Goal: Task Accomplishment & Management: Use online tool/utility

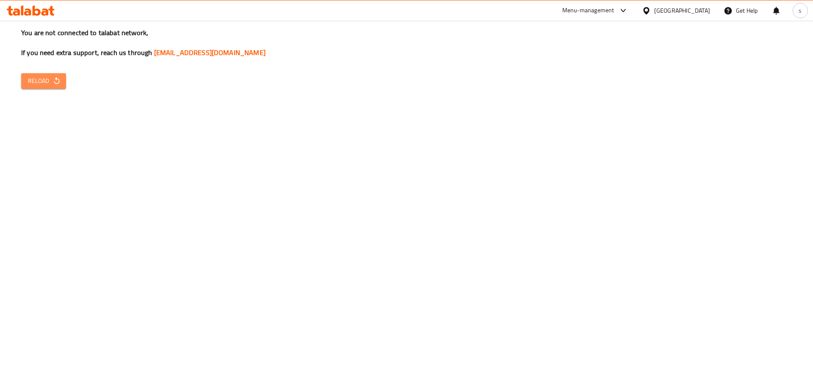
click at [48, 77] on span "Reload" at bounding box center [43, 81] width 31 height 11
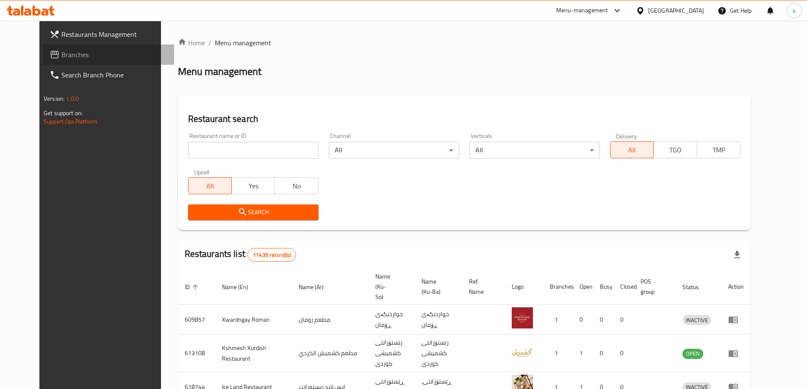
click at [54, 61] on link "Branches" at bounding box center [108, 54] width 131 height 20
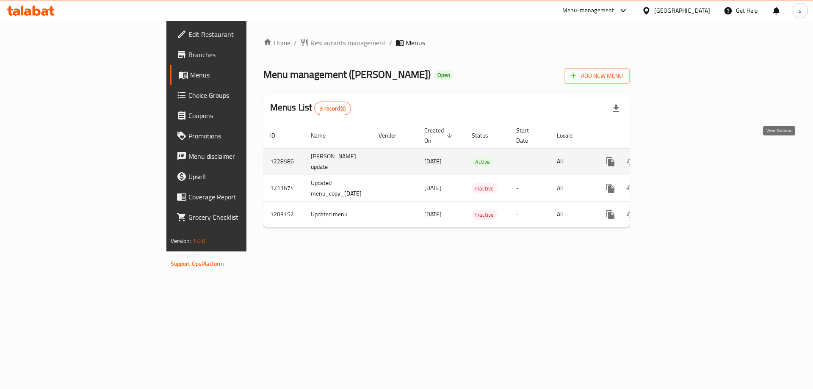
click at [675, 158] on icon "enhanced table" at bounding box center [672, 162] width 8 height 8
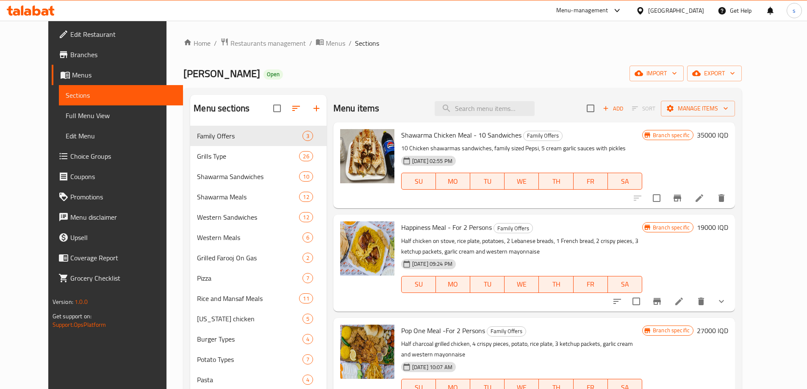
click at [66, 117] on span "Full Menu View" at bounding box center [121, 116] width 111 height 10
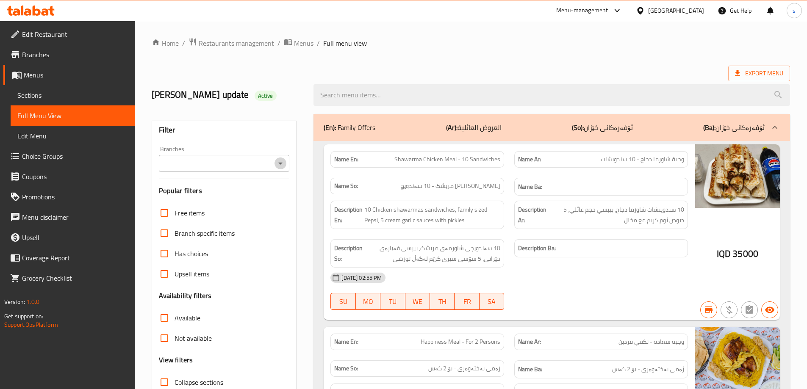
click at [280, 166] on icon "Open" at bounding box center [280, 163] width 10 height 10
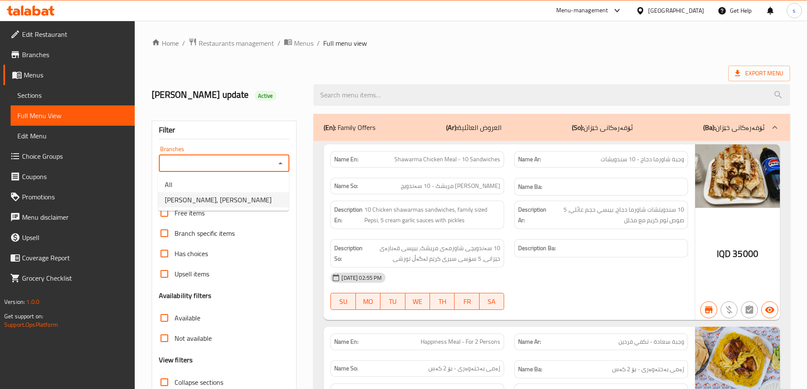
click at [250, 199] on li "[PERSON_NAME], [PERSON_NAME]" at bounding box center [223, 199] width 131 height 15
type input "[PERSON_NAME], [PERSON_NAME]"
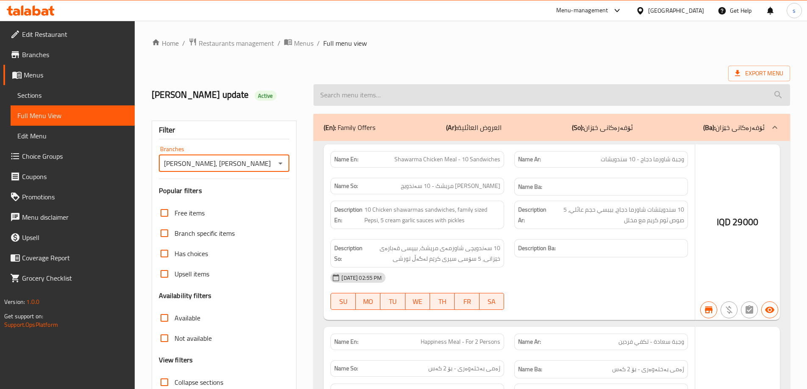
click at [362, 98] on input "search" at bounding box center [551, 95] width 476 height 22
click at [364, 95] on input "search" at bounding box center [551, 95] width 476 height 22
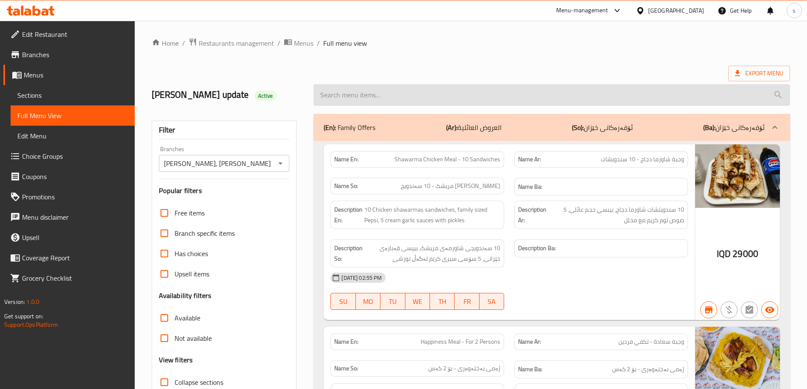
click at [364, 95] on input "search" at bounding box center [551, 95] width 476 height 22
paste input "Whole Grilled Chicken"
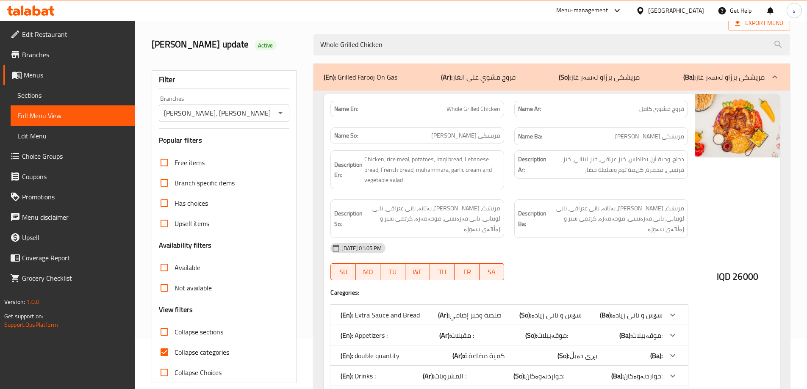
scroll to position [53, 0]
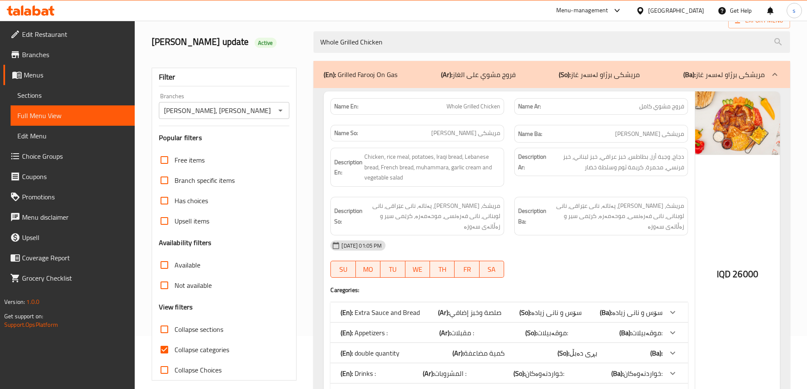
type input "Whole Grilled Chicken"
click at [165, 343] on input "Collapse categories" at bounding box center [164, 350] width 20 height 20
checkbox input "false"
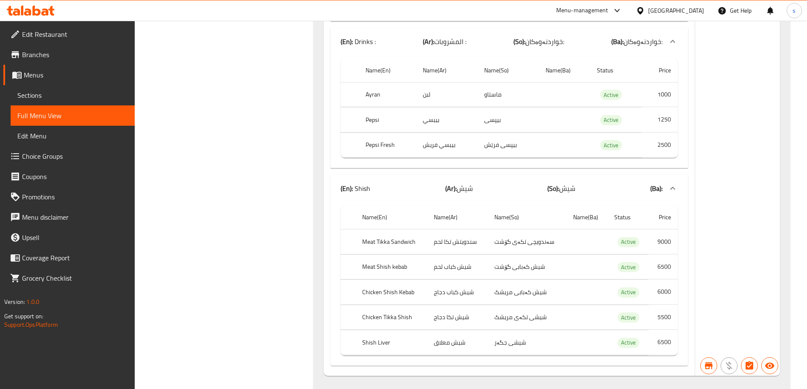
scroll to position [597, 0]
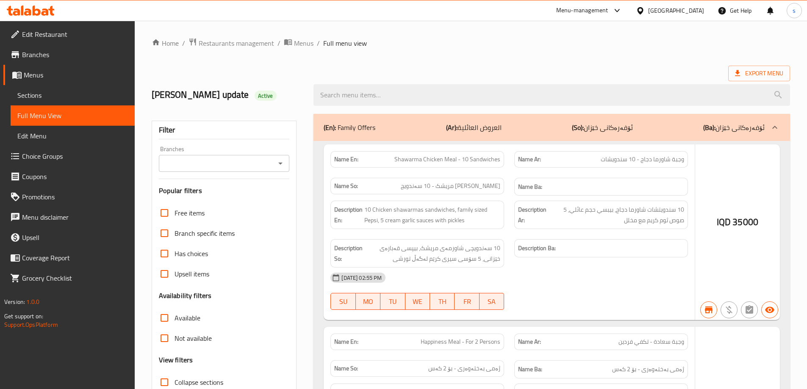
click at [274, 163] on div at bounding box center [403, 194] width 807 height 389
click at [280, 166] on div at bounding box center [403, 194] width 807 height 389
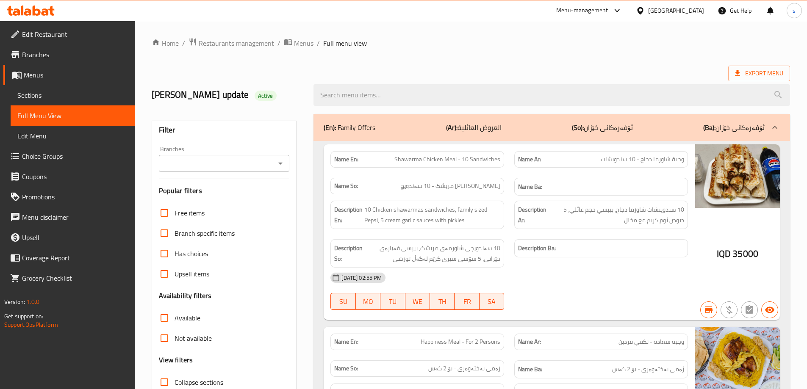
click at [284, 165] on icon "Open" at bounding box center [280, 163] width 10 height 10
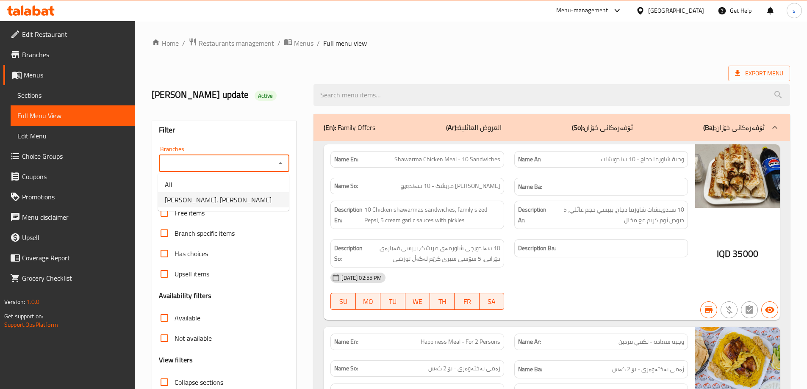
click at [262, 198] on li "Dhaif Almukhtar, Bakhtiary" at bounding box center [223, 199] width 131 height 15
type input "Dhaif Almukhtar, Bakhtiary"
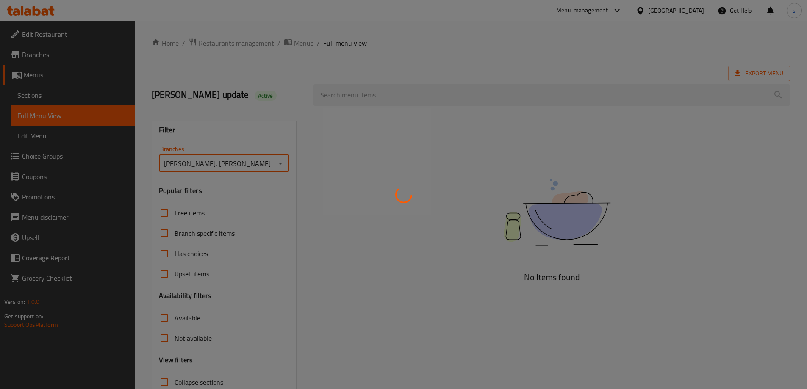
click at [340, 100] on div at bounding box center [403, 194] width 807 height 389
click at [335, 89] on div at bounding box center [403, 194] width 807 height 389
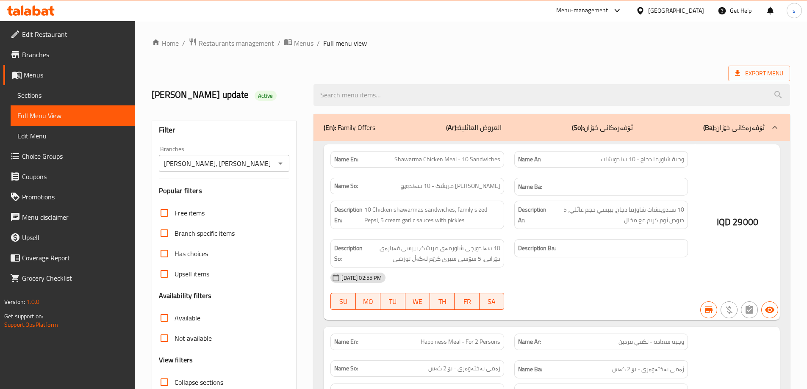
click at [335, 89] on input "search" at bounding box center [551, 95] width 476 height 22
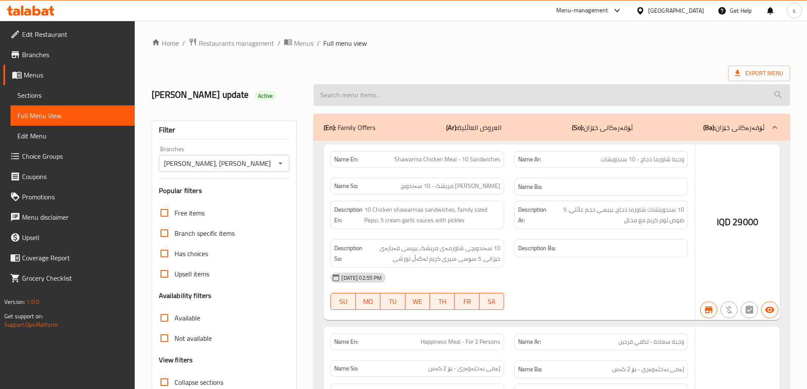
click at [340, 100] on input "search" at bounding box center [551, 95] width 476 height 22
click at [335, 95] on input "search" at bounding box center [551, 95] width 476 height 22
click at [326, 98] on input "search" at bounding box center [551, 95] width 476 height 22
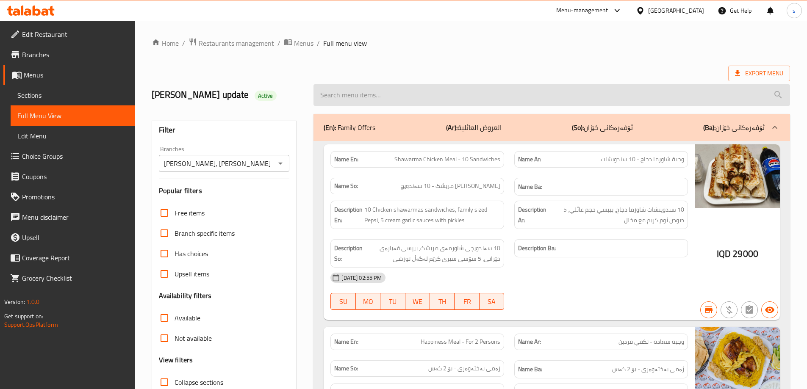
paste input "Vegetable Biryani"
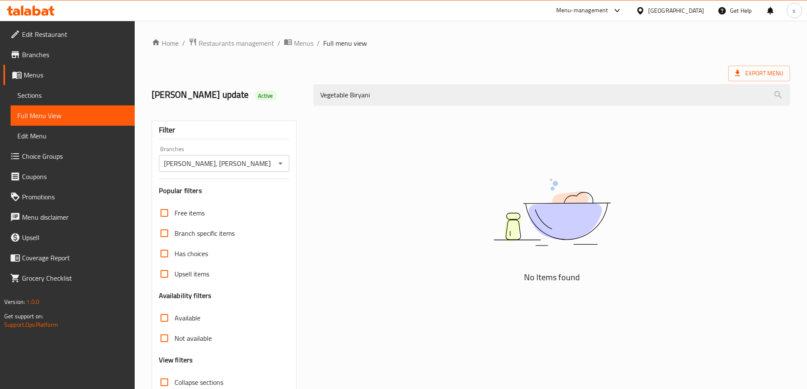
scroll to position [40, 0]
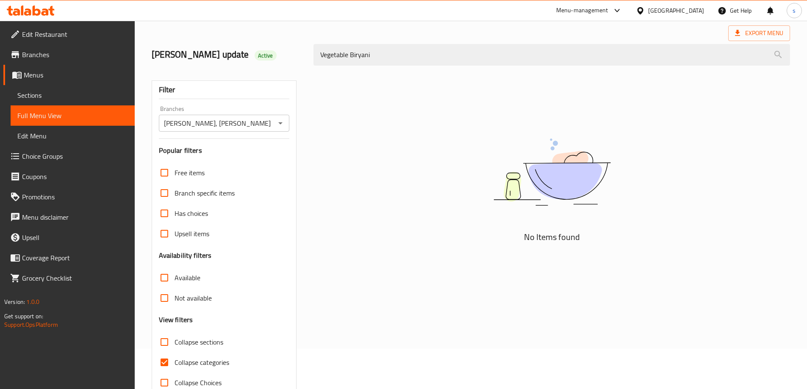
type input "Vegetable Biryani"
click at [169, 364] on input "Collapse categories" at bounding box center [164, 362] width 20 height 20
checkbox input "false"
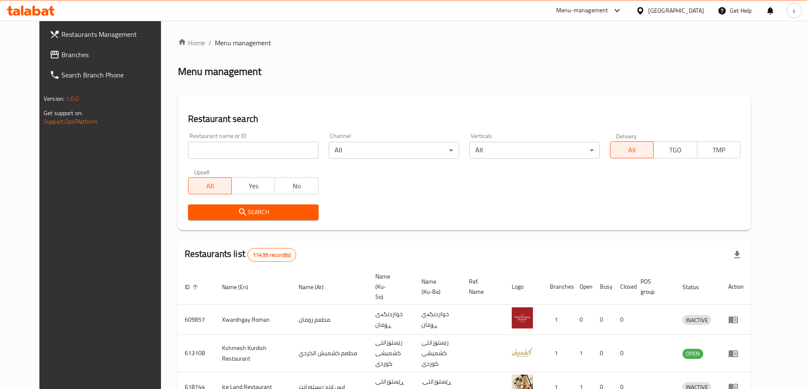
click at [205, 147] on input "search" at bounding box center [253, 150] width 130 height 17
paste input "Indian Food Point, ankawa"
click button "Search" at bounding box center [253, 213] width 130 height 16
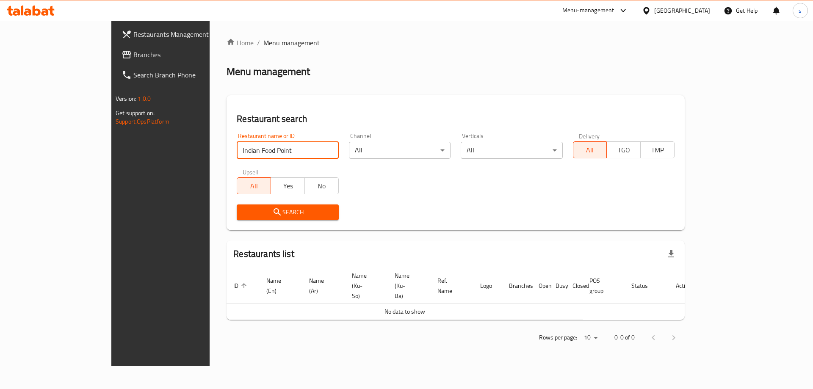
type input "Indian Food Point"
click button "Search" at bounding box center [288, 213] width 102 height 16
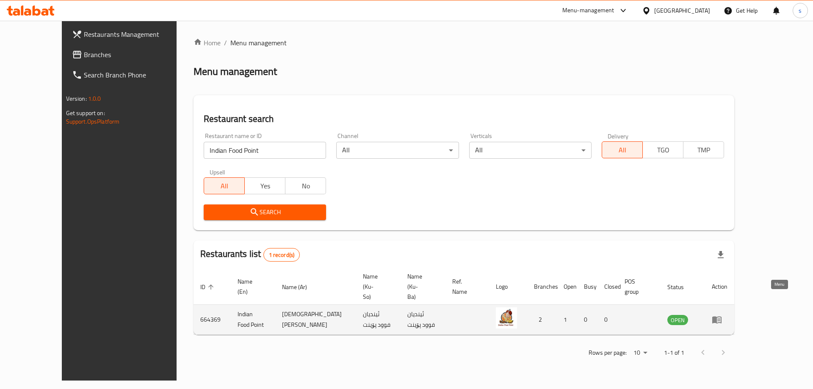
click at [722, 317] on icon "enhanced table" at bounding box center [716, 320] width 9 height 7
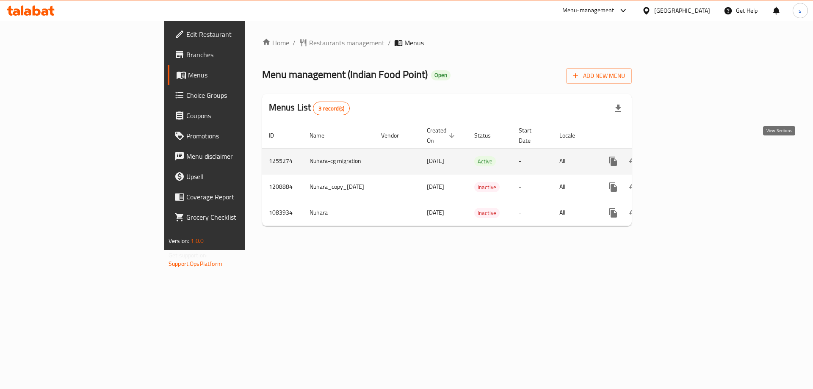
click at [679, 156] on icon "enhanced table" at bounding box center [674, 161] width 10 height 10
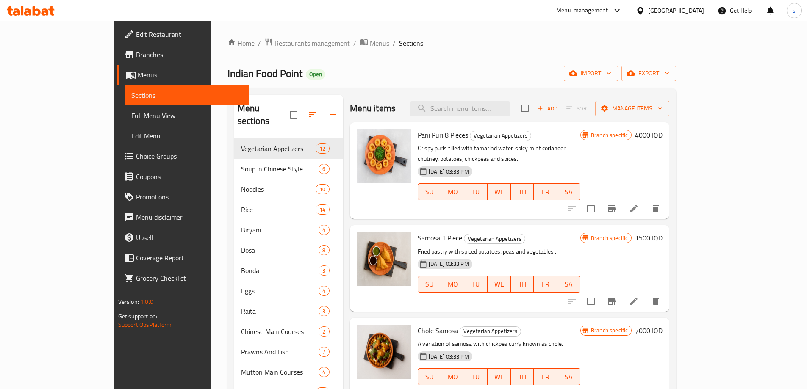
click at [131, 118] on span "Full Menu View" at bounding box center [186, 116] width 111 height 10
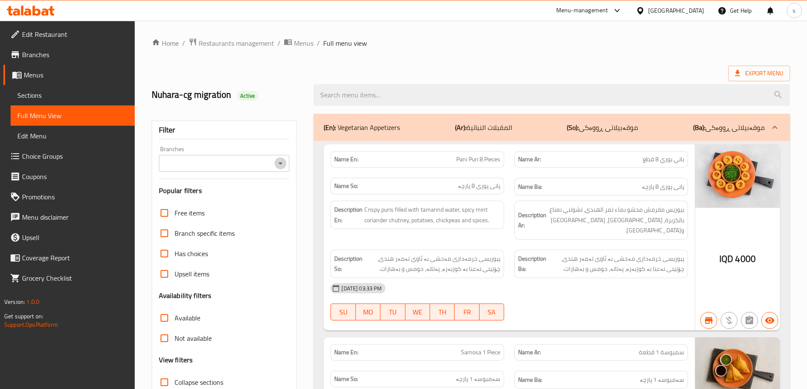
click at [283, 167] on icon "Open" at bounding box center [280, 163] width 10 height 10
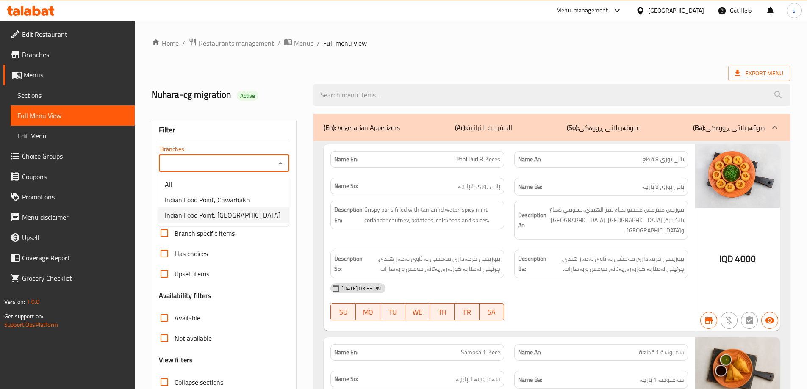
click at [257, 212] on li "Indian Food Point, Ankawa" at bounding box center [223, 214] width 131 height 15
type input "Indian Food Point, Ankawa"
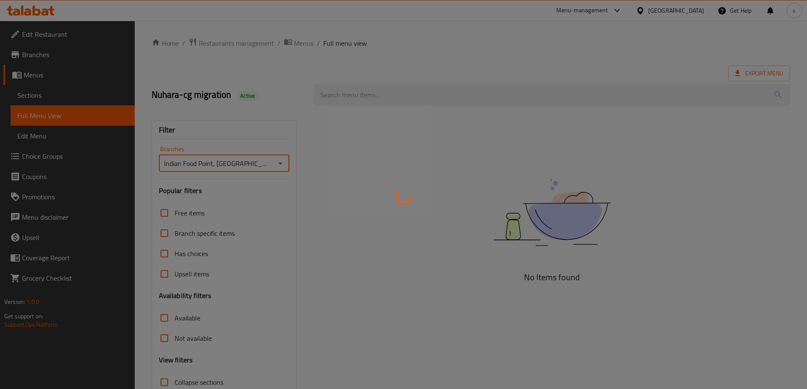
click at [353, 94] on div at bounding box center [403, 194] width 807 height 389
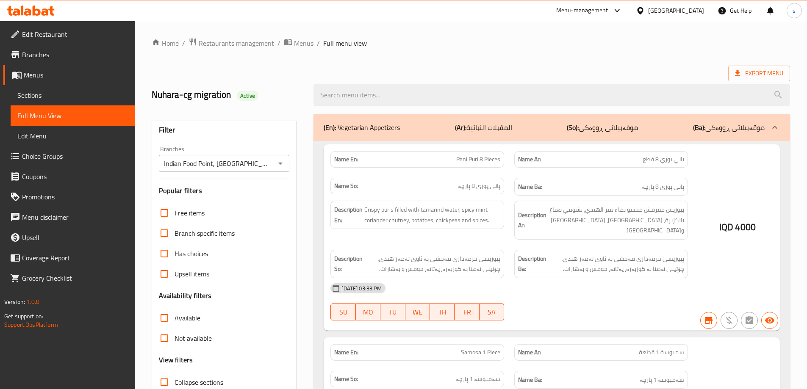
click at [353, 94] on div at bounding box center [403, 194] width 807 height 389
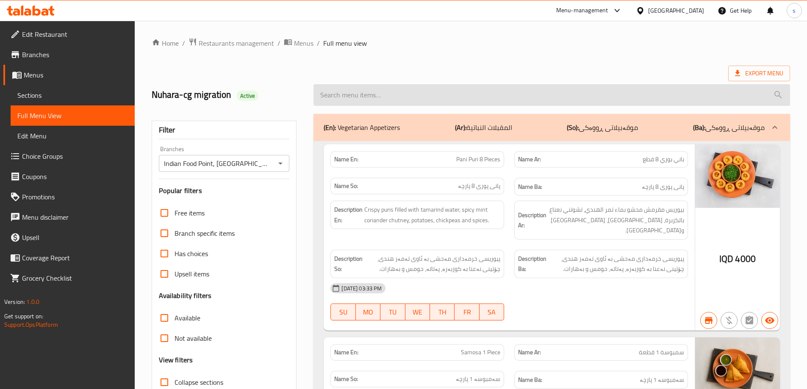
click at [337, 100] on input "search" at bounding box center [551, 95] width 476 height 22
paste input "Vegetable Biryani"
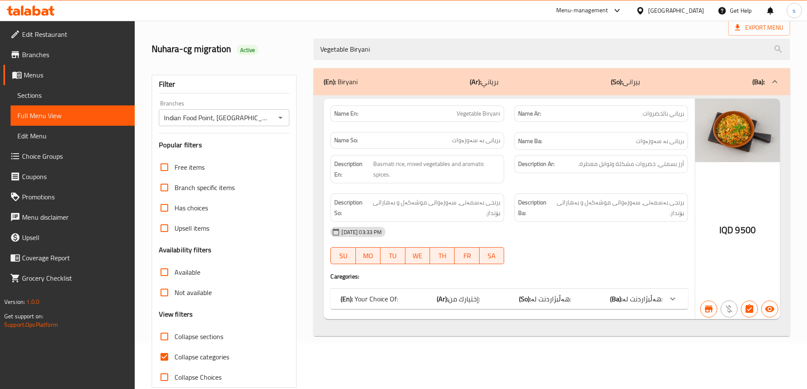
scroll to position [61, 0]
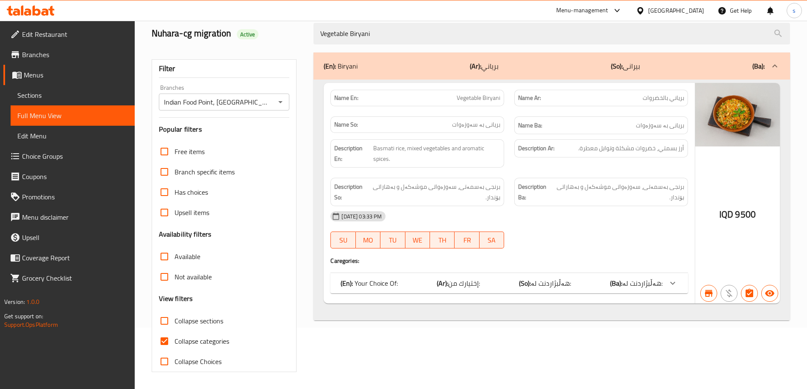
type input "Vegetable Biryani"
click at [171, 346] on input "Collapse categories" at bounding box center [164, 341] width 20 height 20
checkbox input "false"
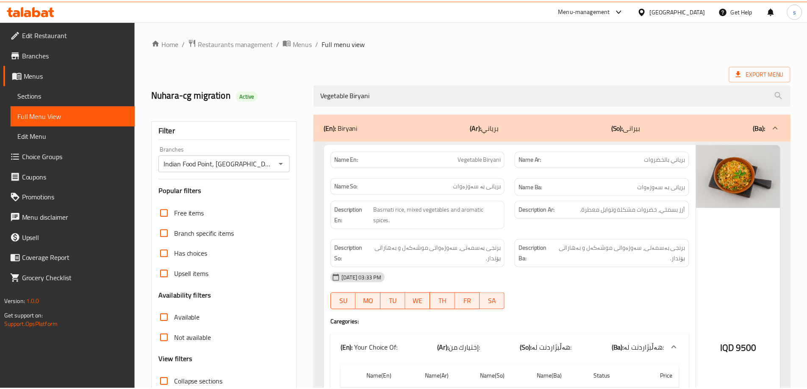
scroll to position [144, 0]
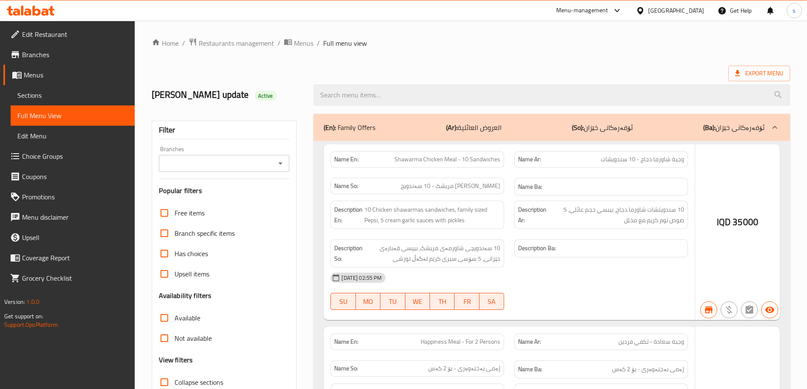
click at [273, 164] on div "Branches" at bounding box center [224, 163] width 131 height 17
click at [278, 165] on icon "Open" at bounding box center [280, 163] width 10 height 10
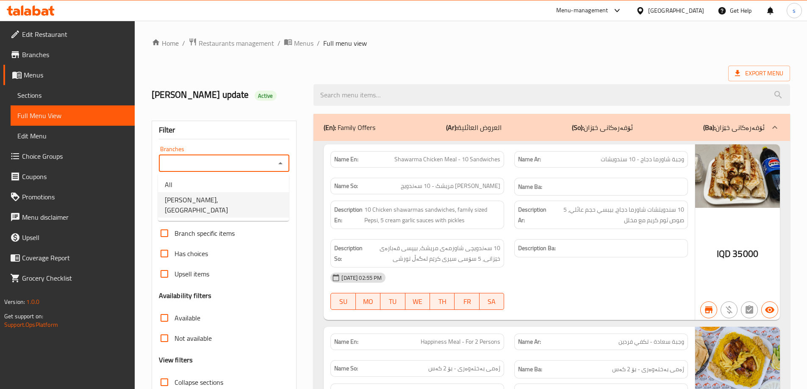
click at [265, 197] on li "[PERSON_NAME], [PERSON_NAME]" at bounding box center [223, 204] width 131 height 25
type input "Dhaif Almukhtar, Bakhtiary"
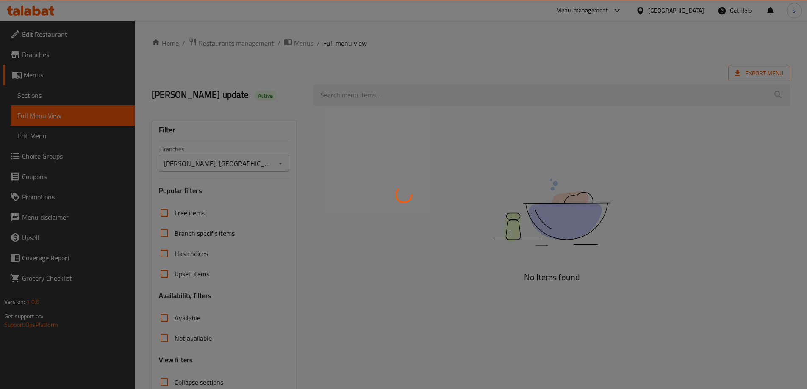
click at [348, 97] on div at bounding box center [403, 194] width 807 height 389
click at [344, 94] on div at bounding box center [403, 194] width 807 height 389
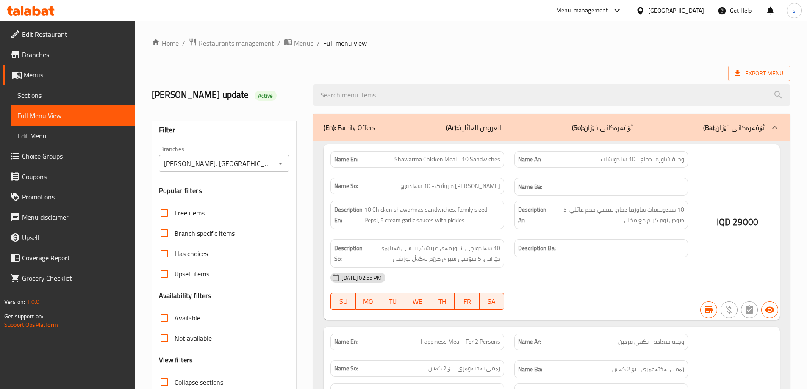
click at [344, 94] on input "search" at bounding box center [551, 95] width 476 height 22
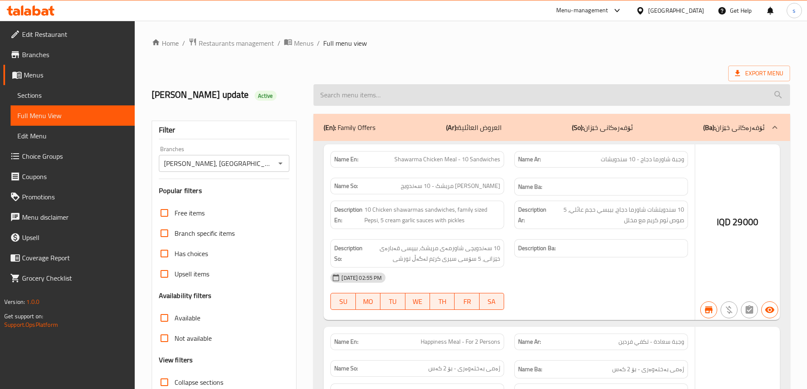
click at [362, 104] on input "search" at bounding box center [551, 95] width 476 height 22
click at [363, 94] on input "search" at bounding box center [551, 95] width 476 height 22
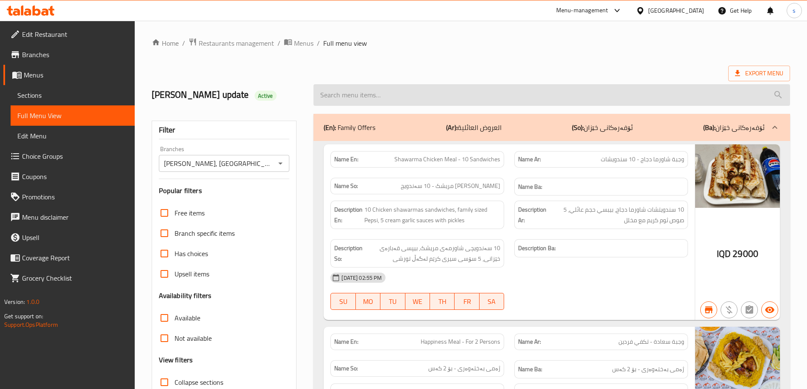
paste input "Chicken And Meat Mansaf Meal 4 person"
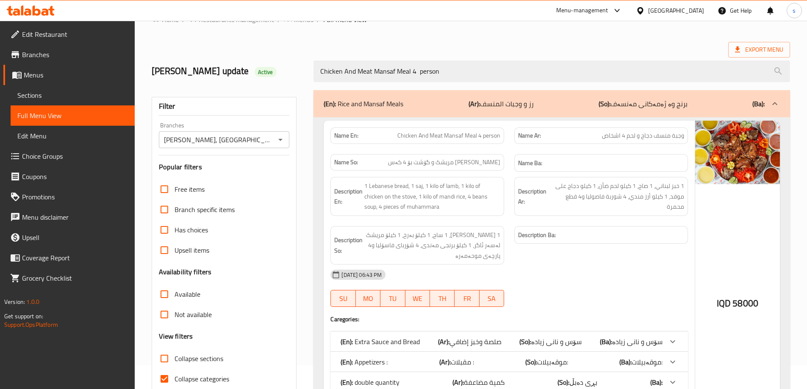
scroll to position [112, 0]
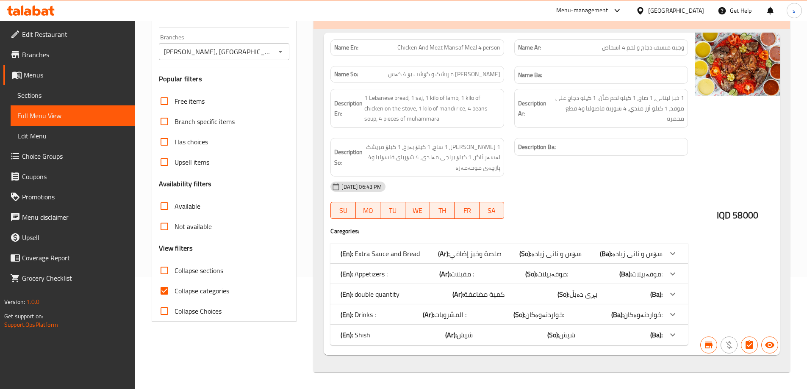
type input "Chicken And Meat Mansaf Meal 4 person"
click at [171, 294] on input "Collapse categories" at bounding box center [164, 291] width 20 height 20
checkbox input "false"
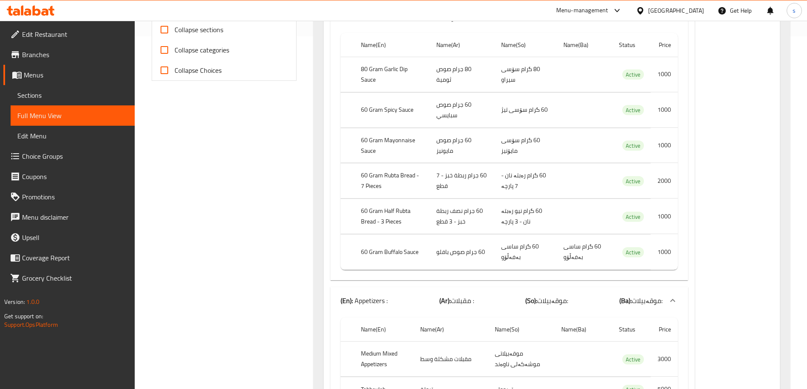
scroll to position [0, 0]
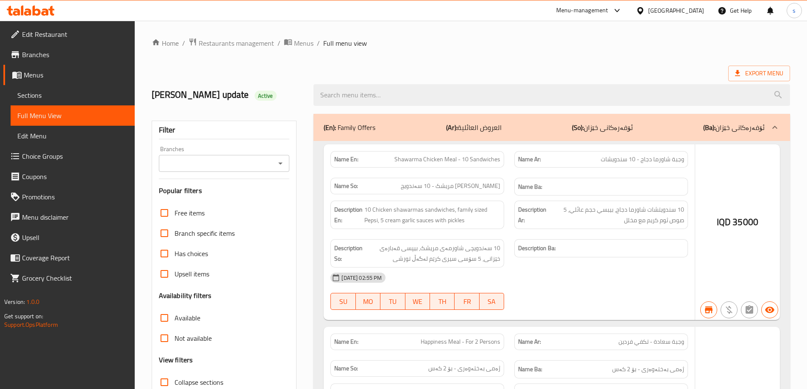
click at [286, 161] on div "Branches" at bounding box center [224, 163] width 131 height 17
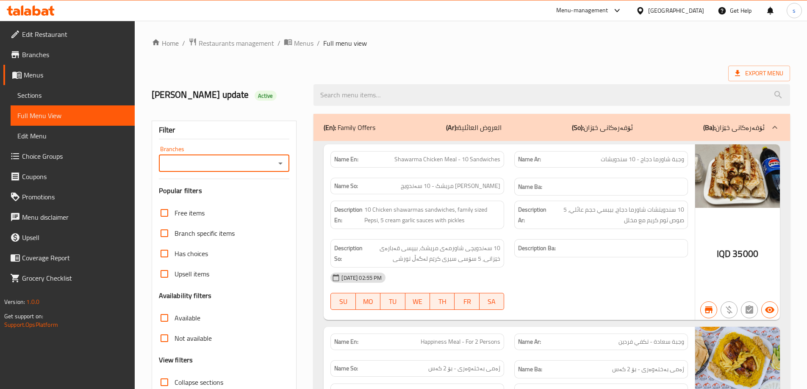
click at [283, 165] on icon "Open" at bounding box center [280, 163] width 10 height 10
click at [274, 199] on li "[PERSON_NAME], [PERSON_NAME]" at bounding box center [223, 199] width 131 height 15
type input "Dhaif Almukhtar, Bakhtiary"
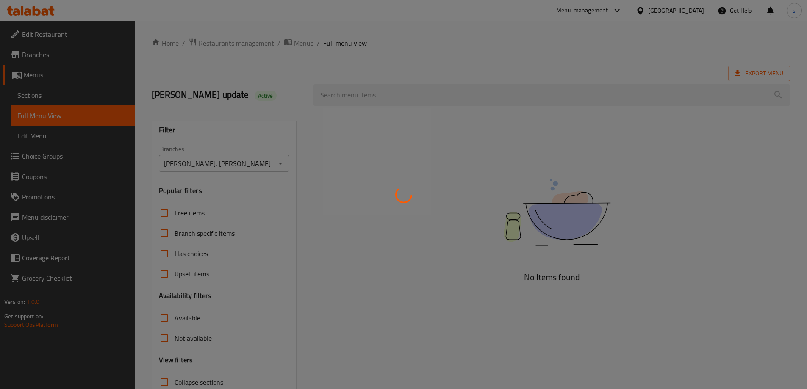
click at [335, 97] on div at bounding box center [403, 194] width 807 height 389
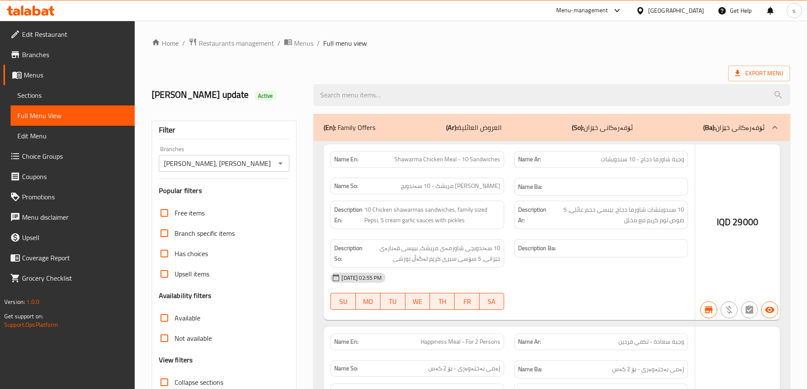
click at [341, 91] on div at bounding box center [403, 194] width 807 height 389
click at [341, 93] on div at bounding box center [403, 194] width 807 height 389
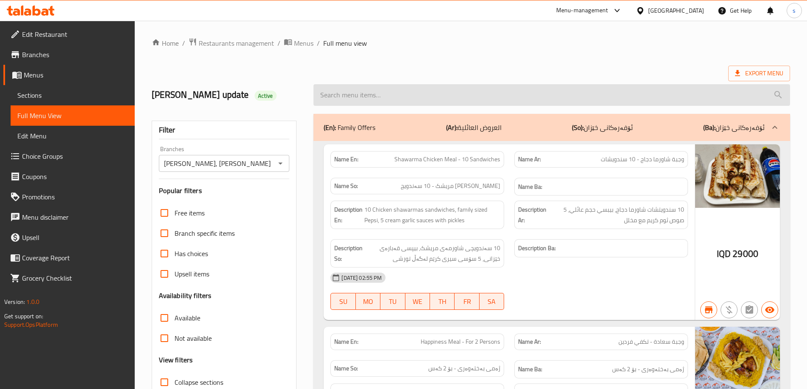
click at [330, 96] on input "search" at bounding box center [551, 95] width 476 height 22
paste input "Chicken And Meat Mansaf Meal For Two People"
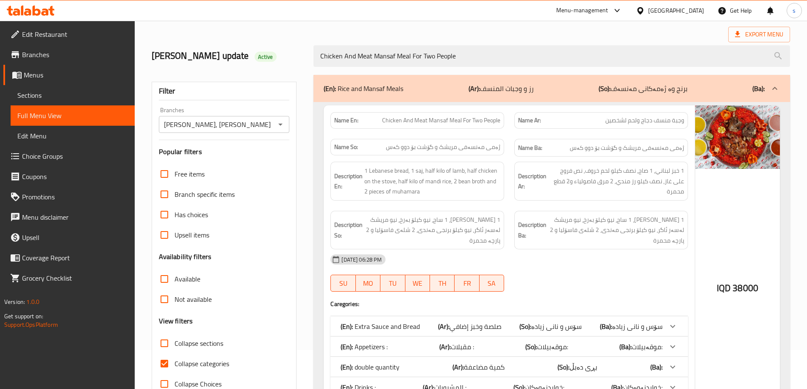
scroll to position [102, 0]
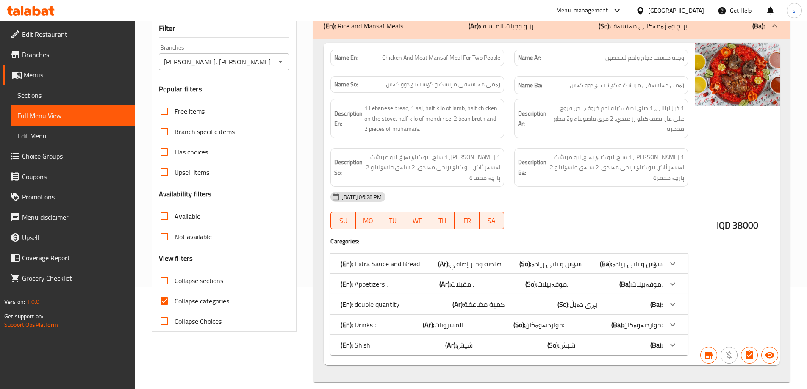
type input "Chicken And Meat Mansaf Meal For Two People"
click at [167, 298] on input "Collapse categories" at bounding box center [164, 301] width 20 height 20
checkbox input "false"
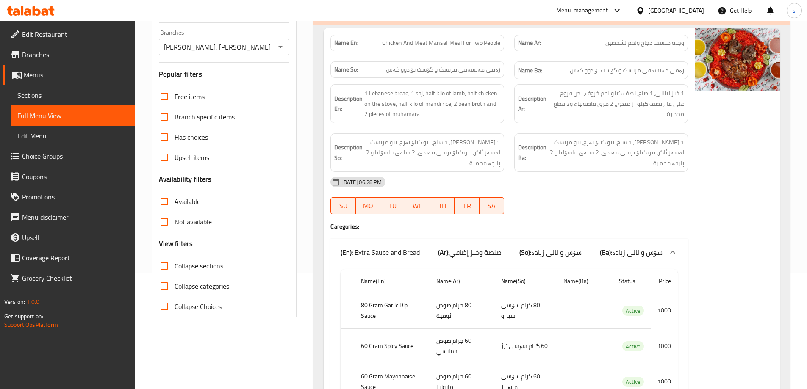
scroll to position [118, 0]
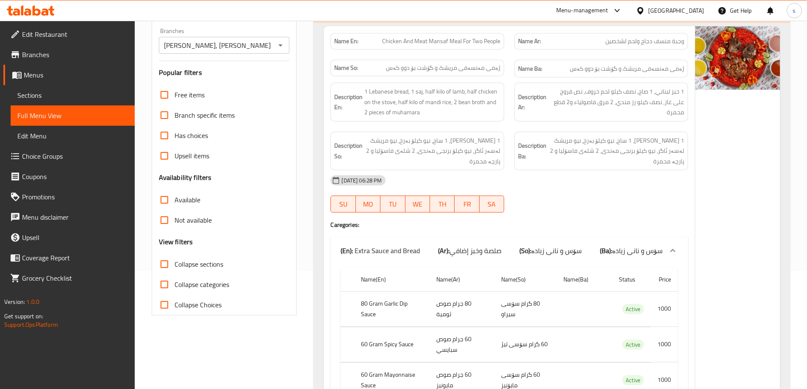
click at [482, 251] on span "صلصة وخبز إضافي" at bounding box center [475, 250] width 52 height 13
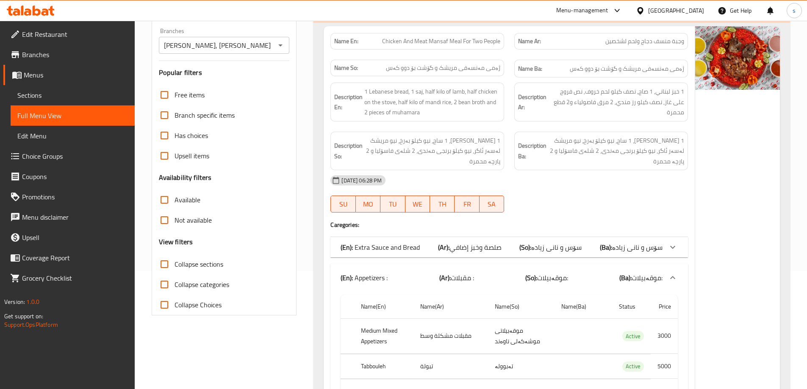
click at [482, 251] on span "صلصة وخبز إضافي" at bounding box center [475, 247] width 52 height 13
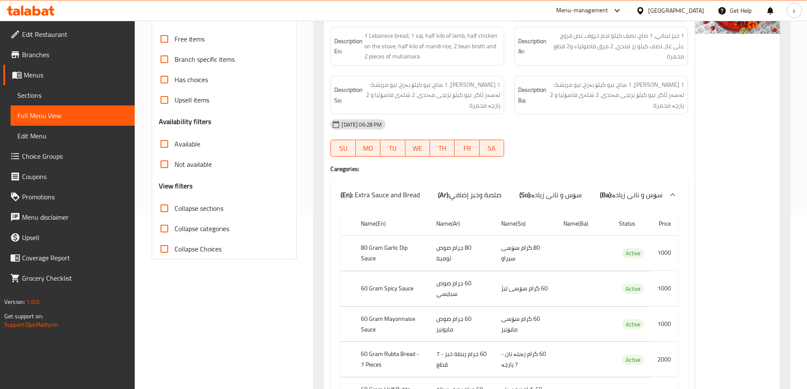
scroll to position [189, 0]
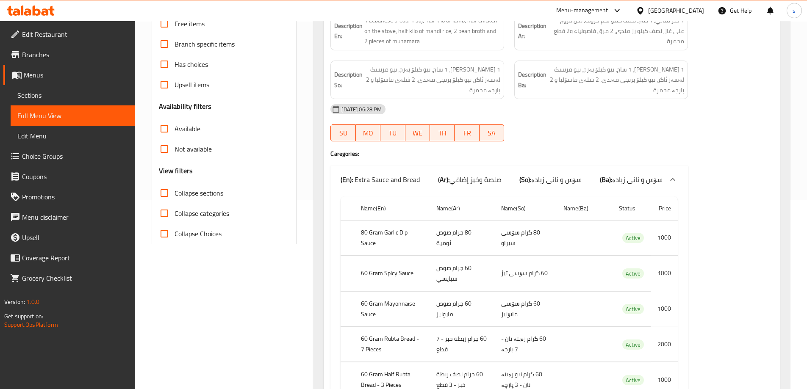
drag, startPoint x: 49, startPoint y: 3, endPoint x: 45, endPoint y: 8, distance: 6.0
click at [49, 3] on div at bounding box center [30, 10] width 61 height 17
click at [42, 13] on icon at bounding box center [44, 11] width 7 height 7
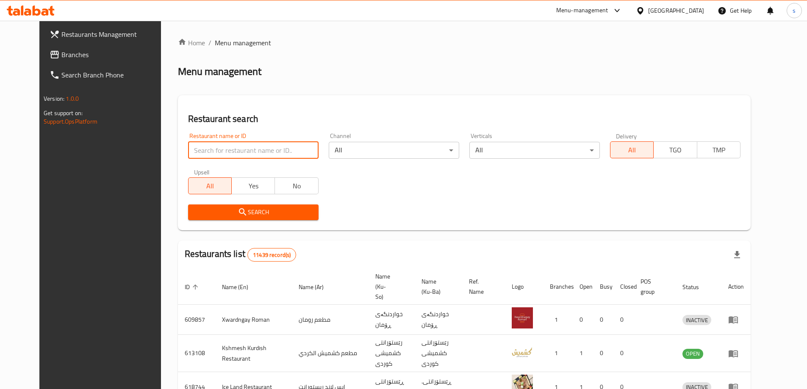
click at [190, 155] on input "search" at bounding box center [253, 150] width 130 height 17
paste input "693531"
type input "693531"
click button "Search" at bounding box center [253, 213] width 130 height 16
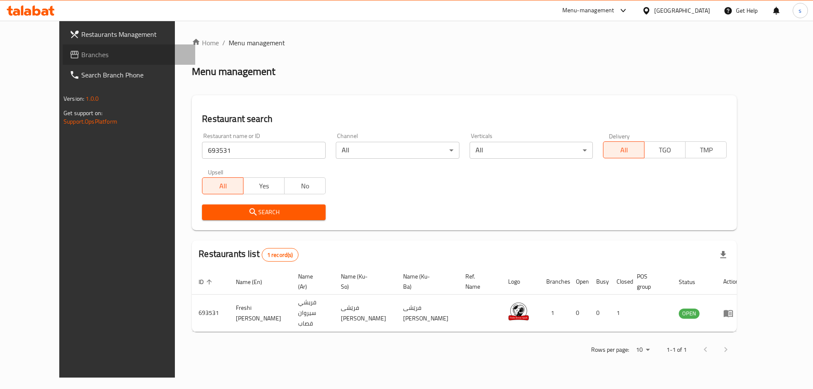
click at [81, 50] on span "Branches" at bounding box center [134, 55] width 107 height 10
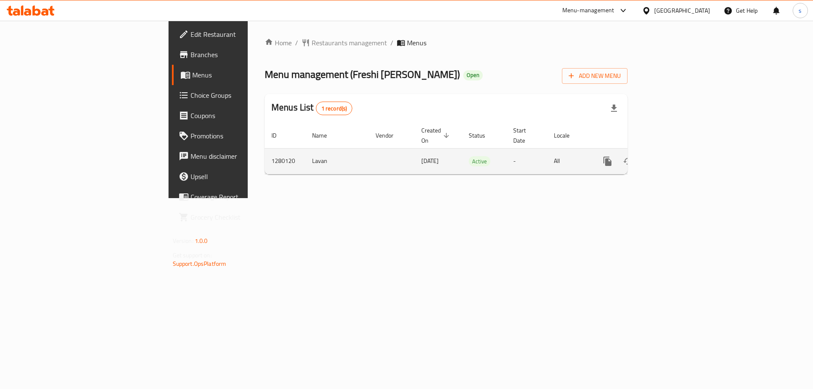
click at [674, 156] on icon "enhanced table" at bounding box center [669, 161] width 10 height 10
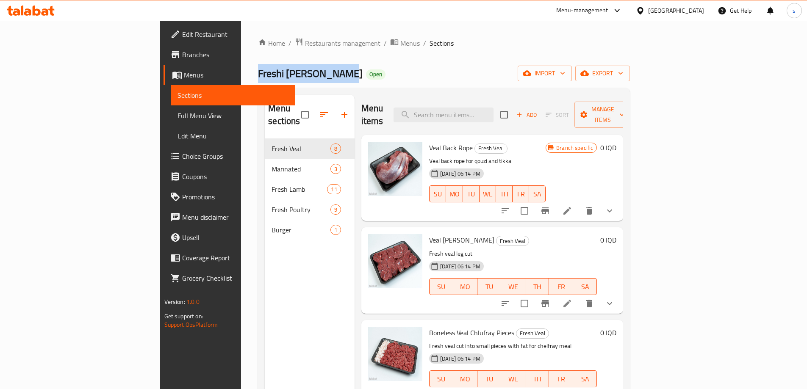
drag, startPoint x: 151, startPoint y: 74, endPoint x: 237, endPoint y: 69, distance: 86.1
click at [241, 69] on div "Home / Restaurants management / Menus / Sections Freshi [PERSON_NAME] Open impo…" at bounding box center [444, 264] width 406 height 487
copy span "Freshi [PERSON_NAME]"
click at [319, 110] on icon "button" at bounding box center [324, 115] width 10 height 10
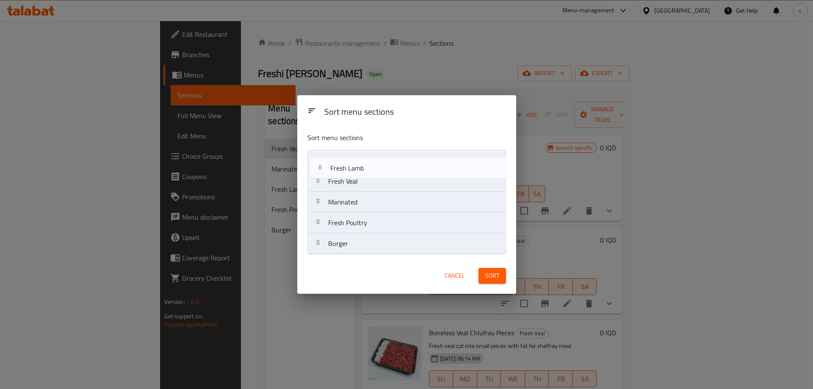
drag, startPoint x: 348, startPoint y: 203, endPoint x: 358, endPoint y: 154, distance: 50.1
click at [358, 154] on nav "Fresh Veal Marinated Fresh Lamb Fresh Poultry Burger" at bounding box center [406, 202] width 199 height 105
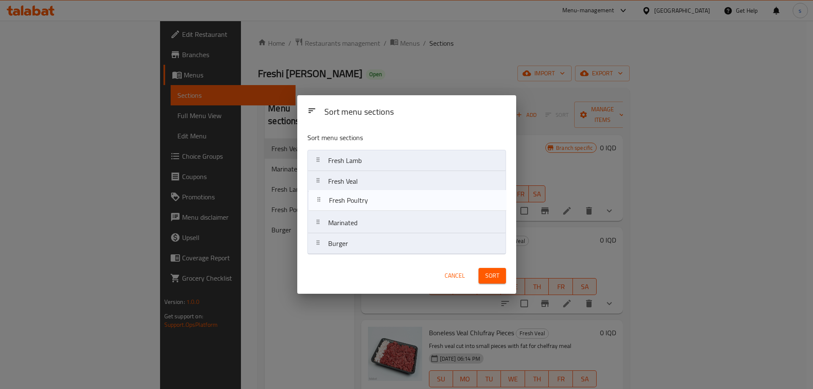
drag, startPoint x: 396, startPoint y: 225, endPoint x: 399, endPoint y: 197, distance: 28.1
click at [399, 197] on nav "Fresh Lamb Fresh Veal Marinated Fresh Poultry Burger" at bounding box center [406, 202] width 199 height 105
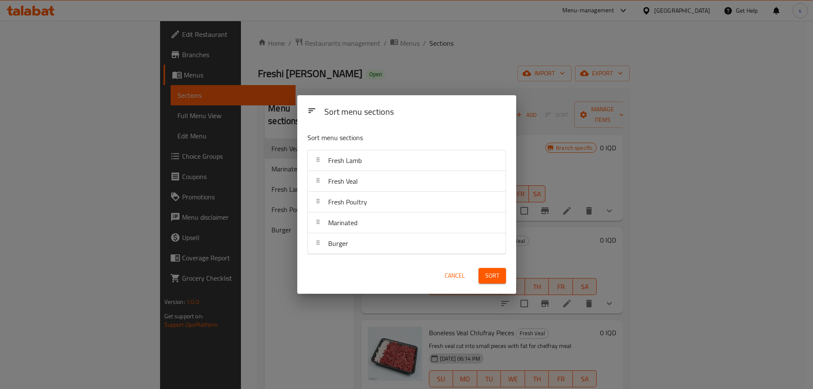
click at [495, 268] on div "Sort" at bounding box center [492, 276] width 38 height 26
click at [497, 271] on span "Sort" at bounding box center [492, 276] width 14 height 11
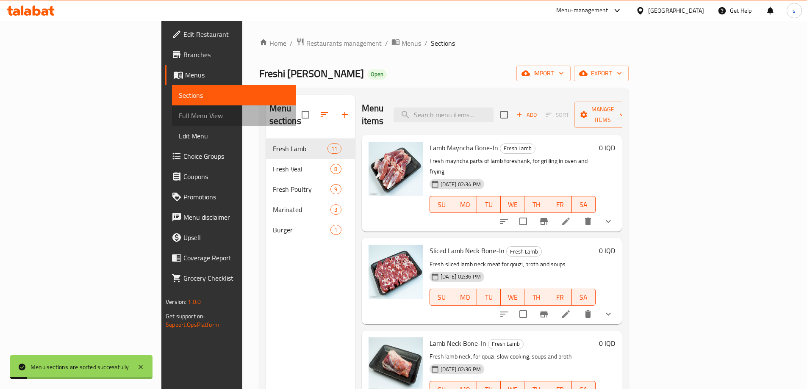
click at [172, 123] on link "Full Menu View" at bounding box center [234, 115] width 124 height 20
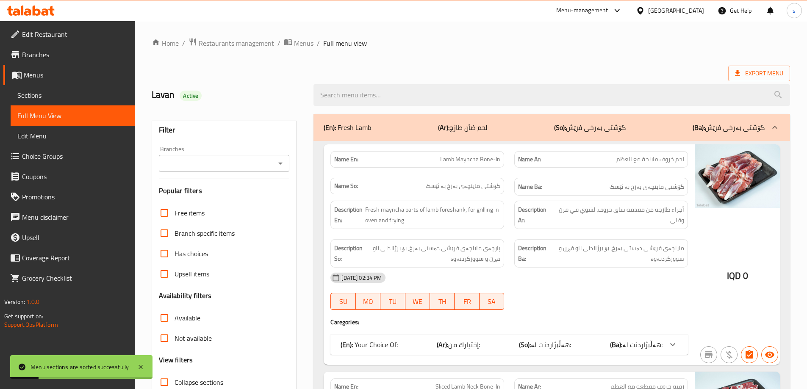
click at [282, 158] on button "Open" at bounding box center [280, 164] width 12 height 12
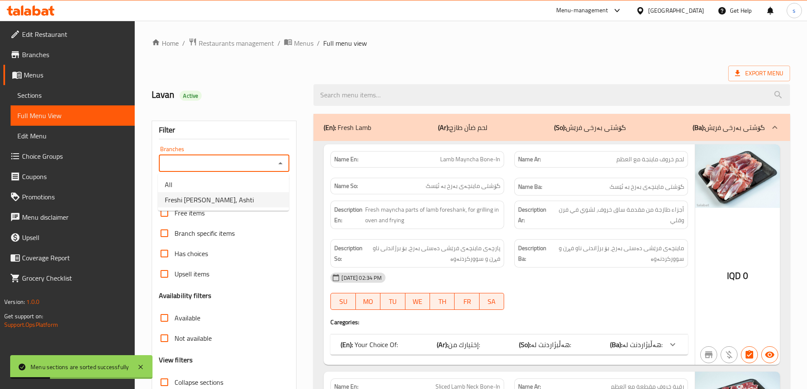
click at [278, 198] on li "Freshi [PERSON_NAME], Ashti" at bounding box center [223, 199] width 131 height 15
type input "Freshi [PERSON_NAME], Ashti"
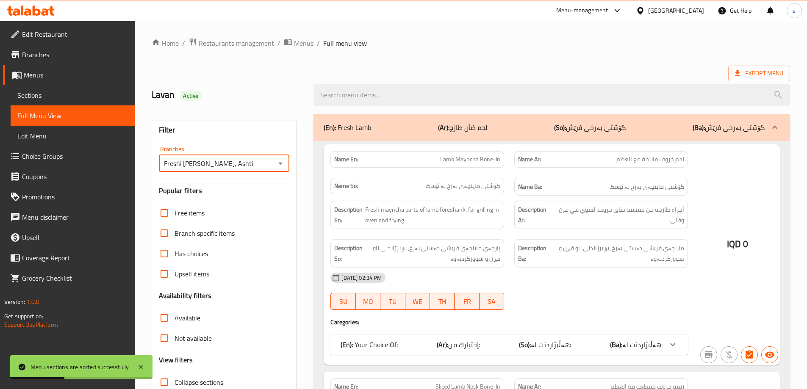
scroll to position [31, 0]
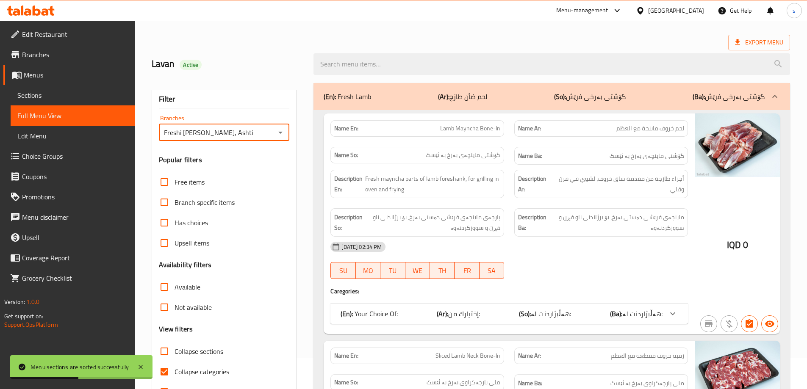
click at [166, 347] on input "Collapse sections" at bounding box center [164, 351] width 20 height 20
checkbox input "true"
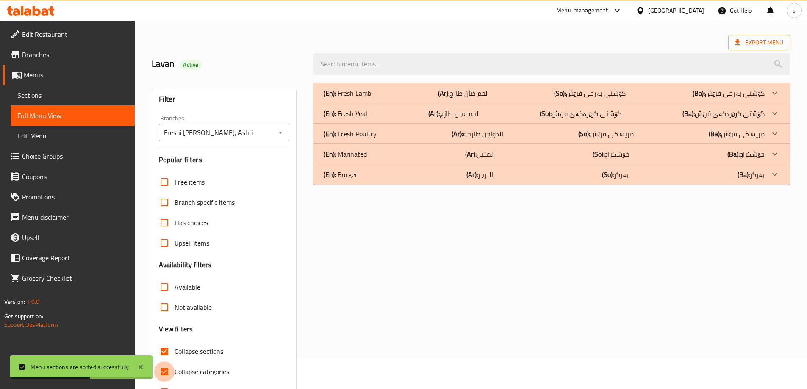
click at [165, 377] on input "Collapse categories" at bounding box center [164, 372] width 20 height 20
checkbox input "false"
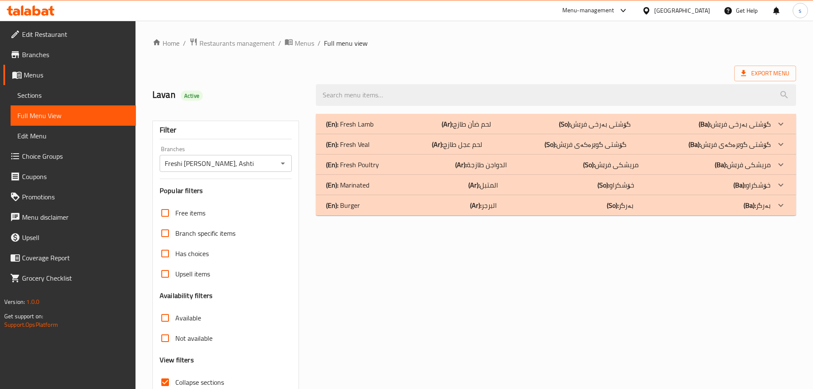
scroll to position [61, 0]
